Goal: Task Accomplishment & Management: Manage account settings

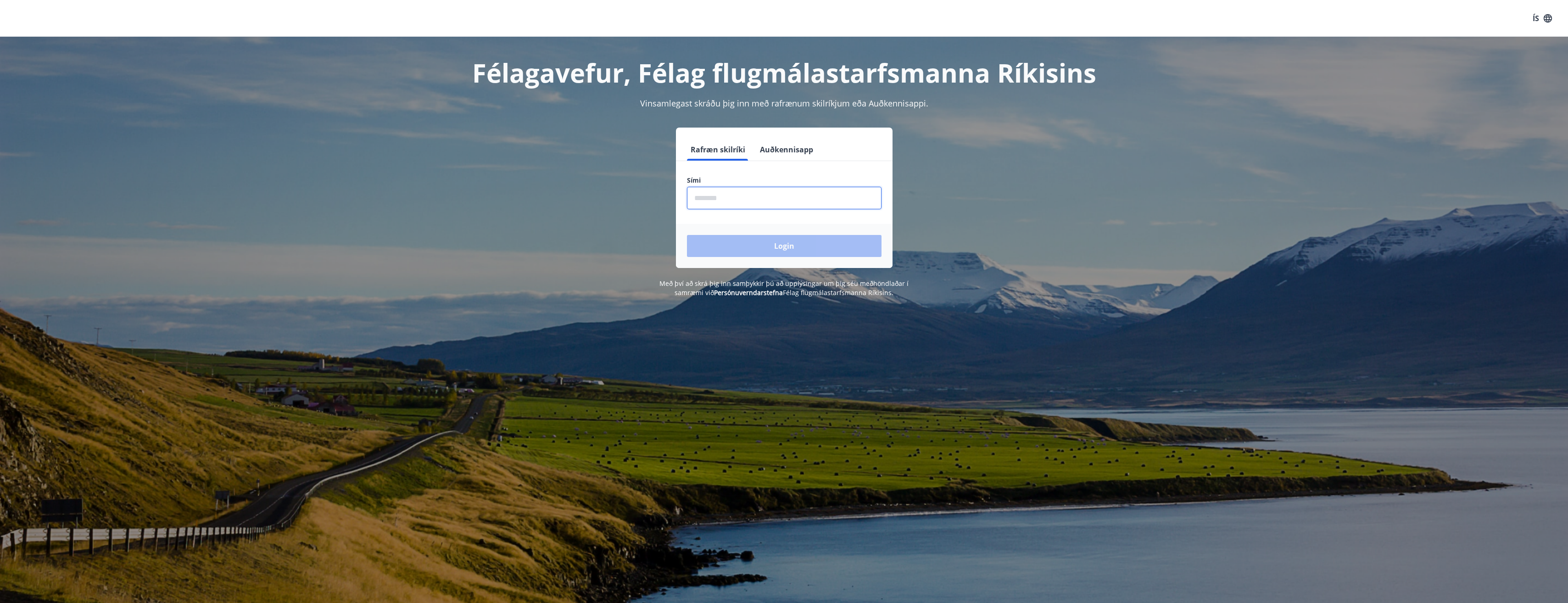
click at [706, 202] on input "phone" at bounding box center [784, 198] width 195 height 23
type input "********"
click at [748, 249] on button "Login" at bounding box center [784, 246] width 195 height 22
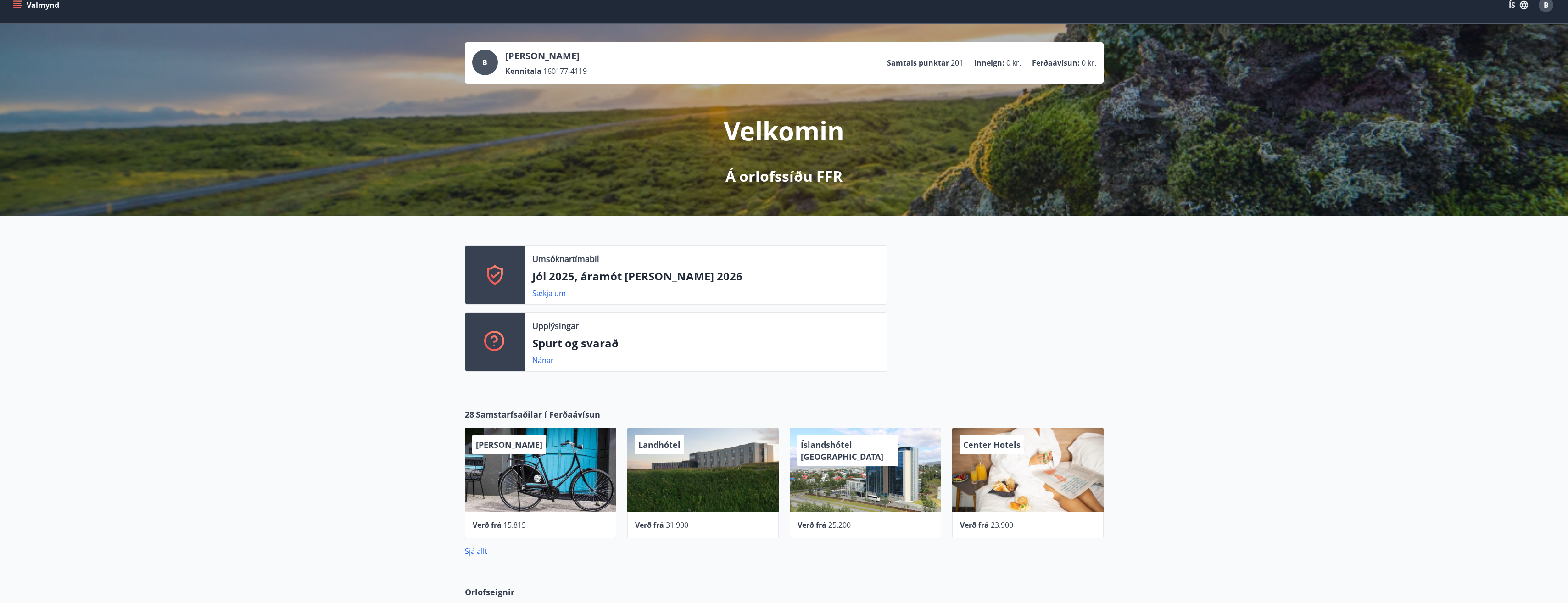
scroll to position [10, 0]
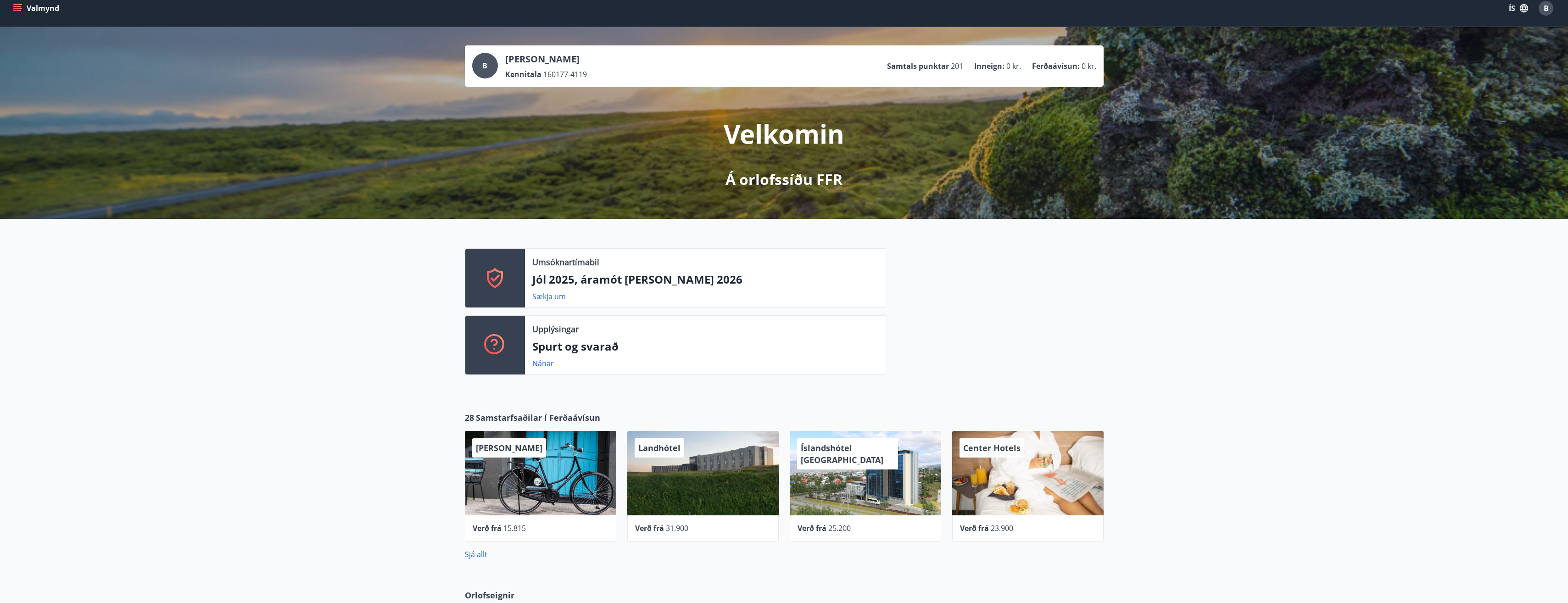
click at [21, 10] on icon "menu" at bounding box center [17, 8] width 9 height 9
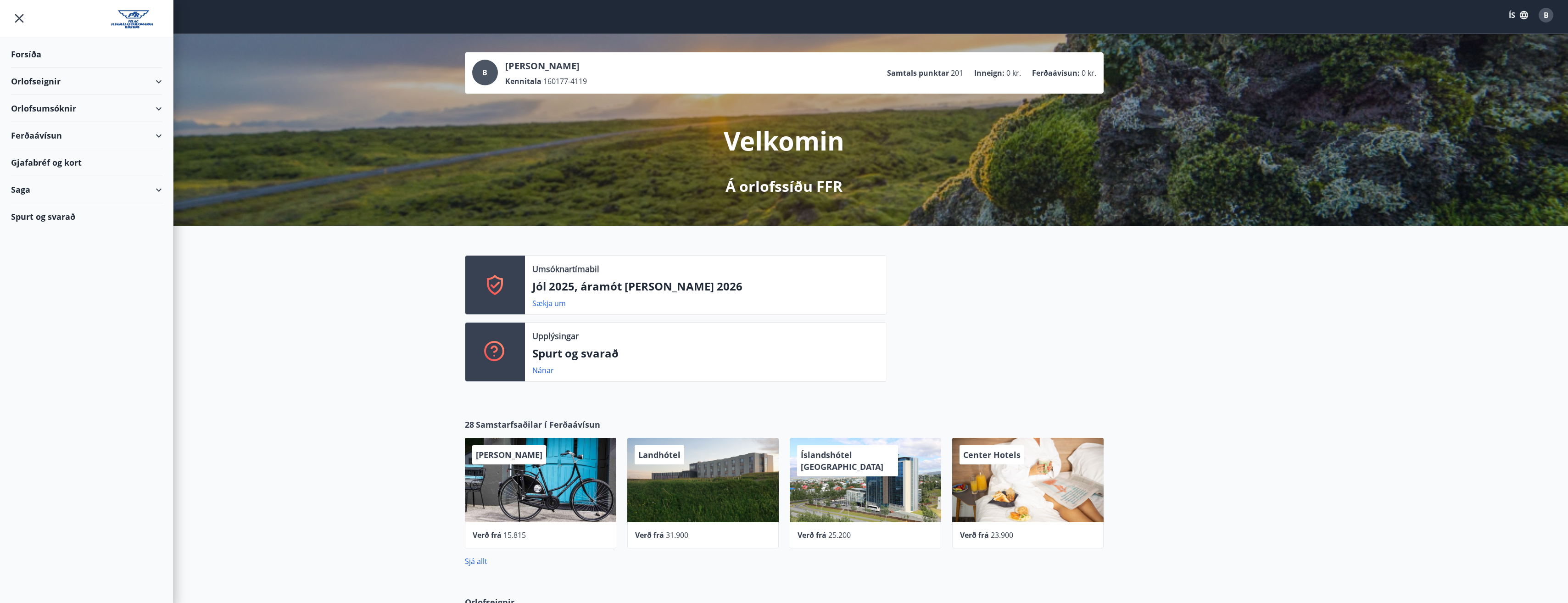
scroll to position [0, 0]
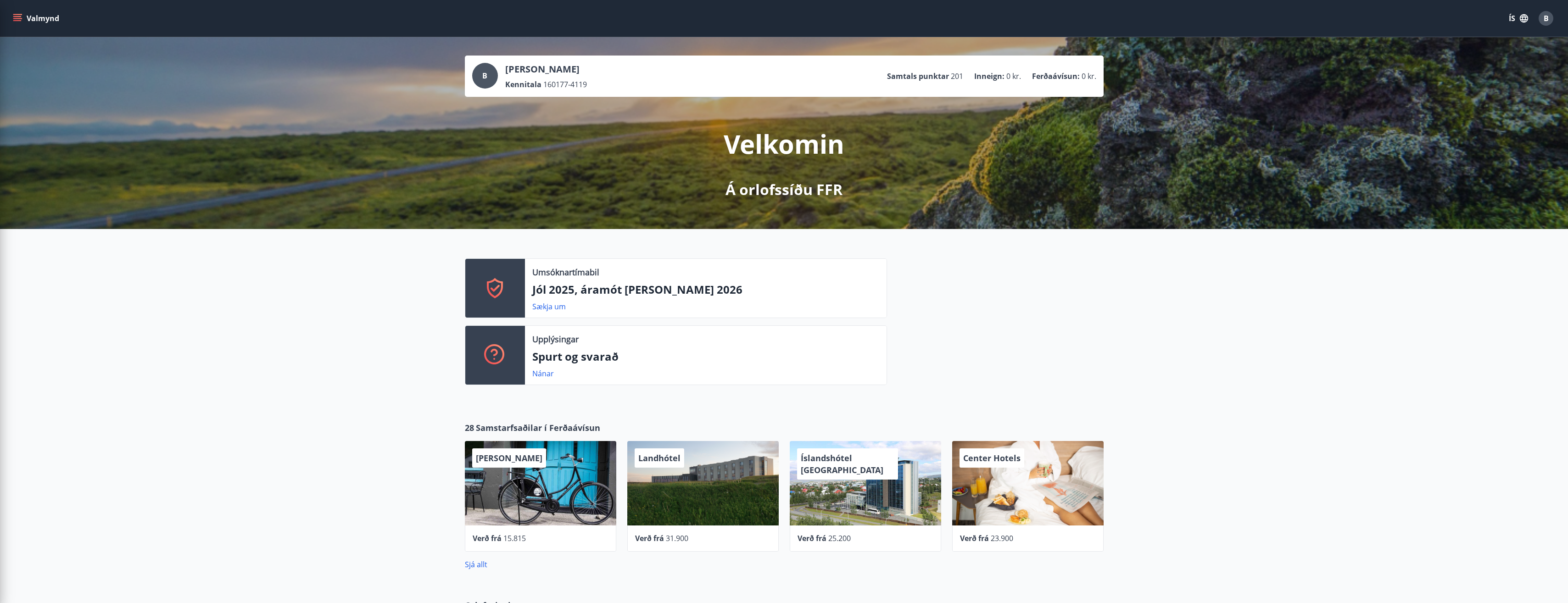
click at [475, 68] on div "B" at bounding box center [486, 76] width 26 height 26
click at [489, 75] on div "B" at bounding box center [486, 76] width 26 height 26
